Goal: Task Accomplishment & Management: Complete application form

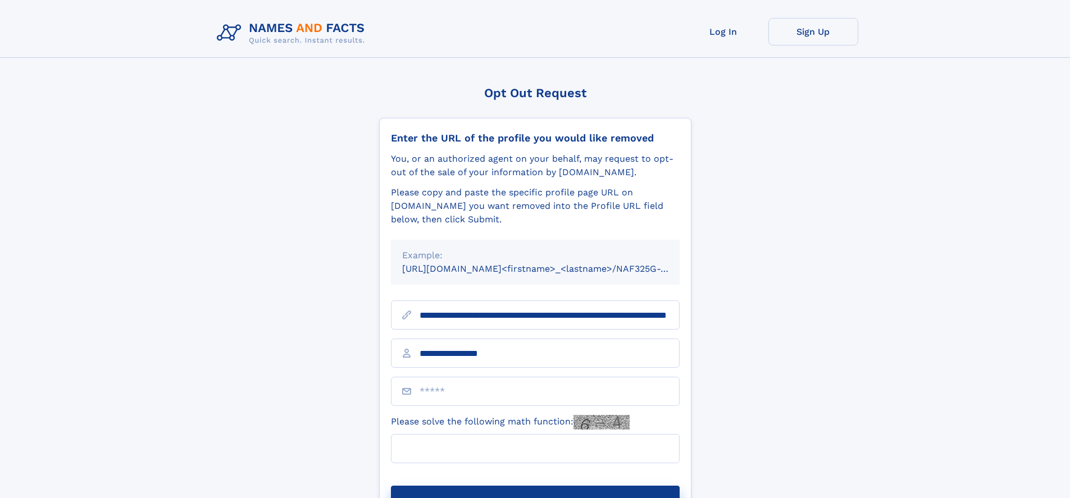
type input "**********"
type input "*"
click at [535, 486] on button "Submit Opt Out Request" at bounding box center [535, 504] width 289 height 36
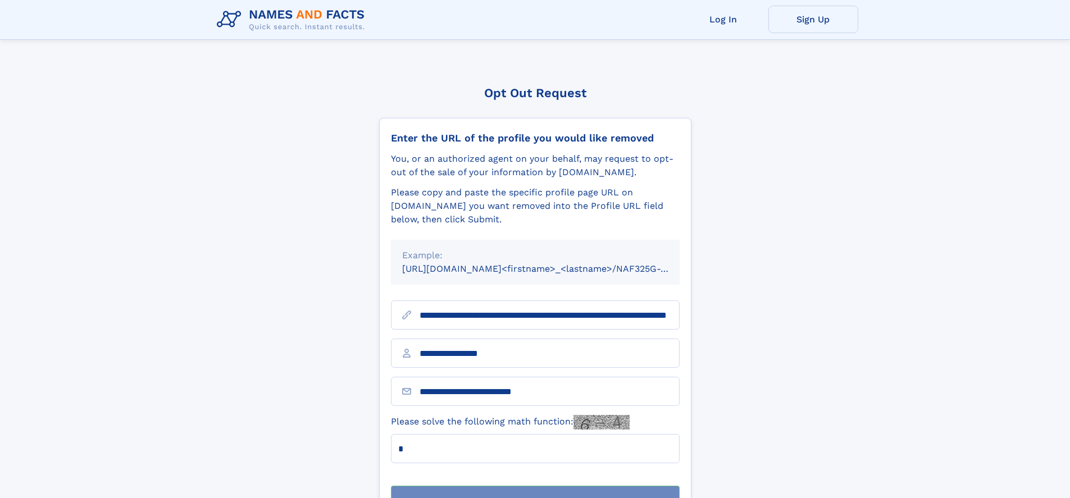
scroll to position [36, 0]
